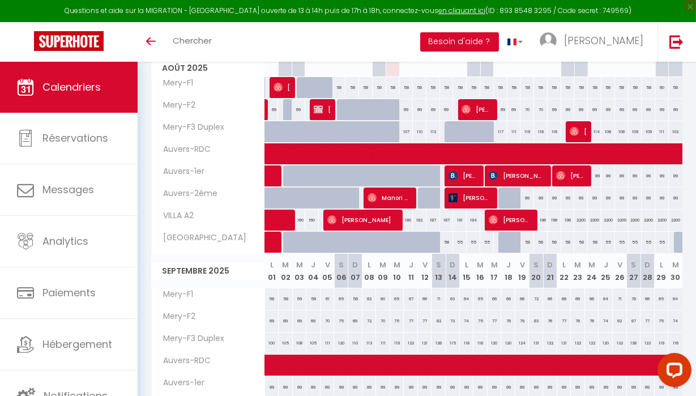
scroll to position [274, 0]
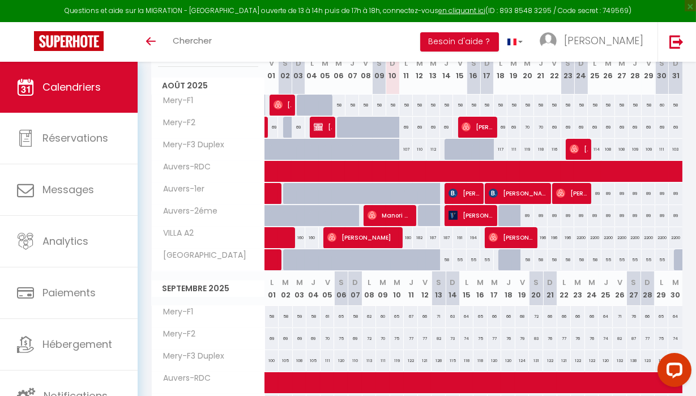
scroll to position [160, 0]
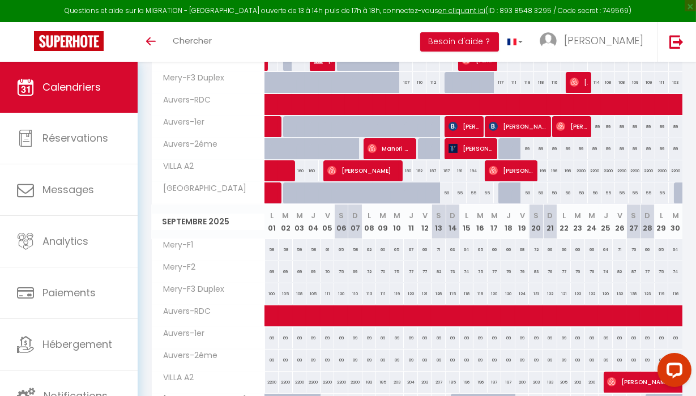
scroll to position [230, 0]
